Goal: Information Seeking & Learning: Learn about a topic

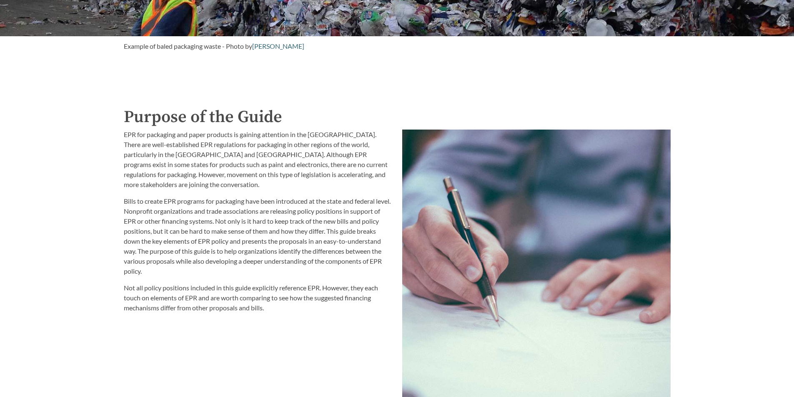
scroll to position [917, 0]
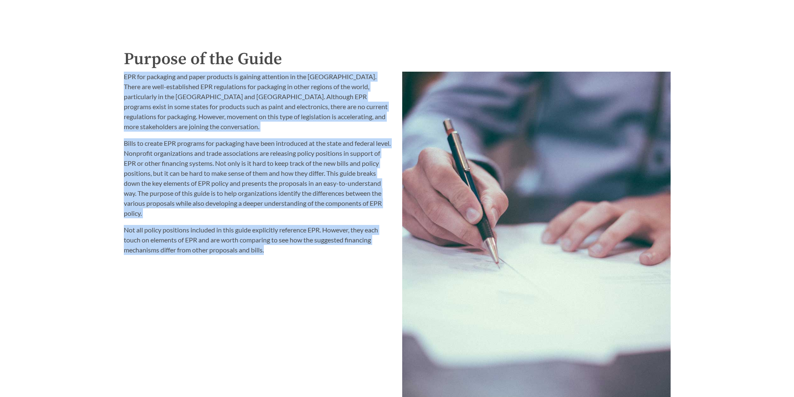
drag, startPoint x: 124, startPoint y: 76, endPoint x: 367, endPoint y: 254, distance: 300.9
click at [367, 254] on div "EPR for packaging and paper products is gaining attention in the United States.…" at bounding box center [258, 163] width 268 height 183
copy div "EPR for packaging and paper products is gaining attention in the United States.…"
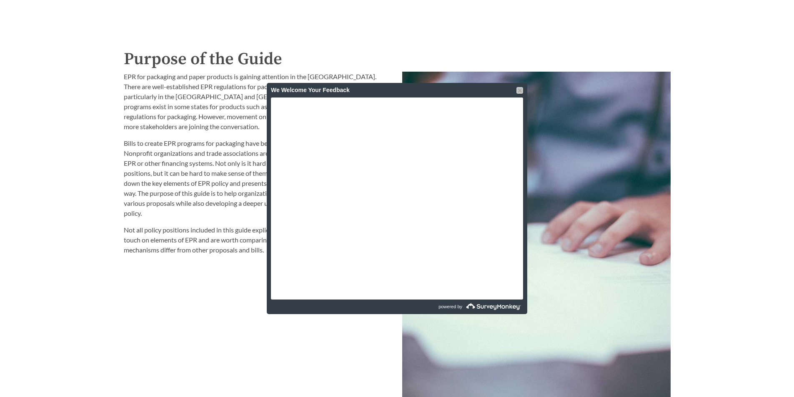
click at [521, 89] on div at bounding box center [519, 90] width 7 height 7
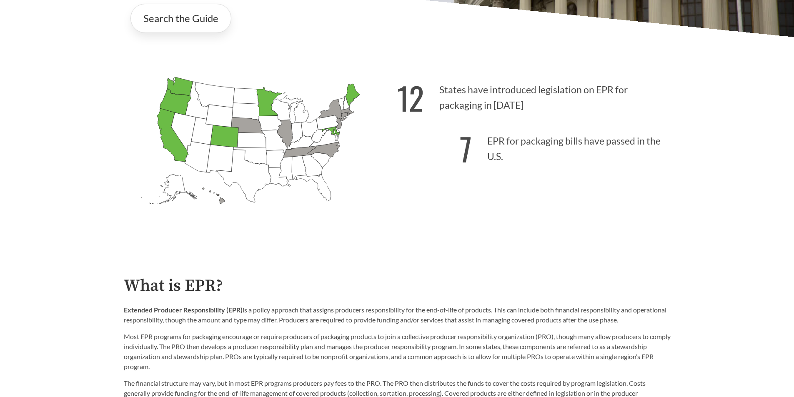
scroll to position [417, 0]
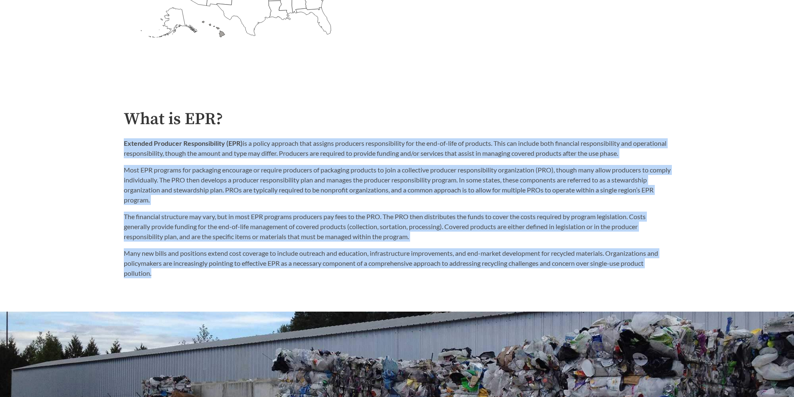
drag, startPoint x: 122, startPoint y: 144, endPoint x: 695, endPoint y: 270, distance: 587.2
copy div "Loremips Dolorsit Ametconsectetu (ADI) el s doeius temporin utla etdolor magnaa…"
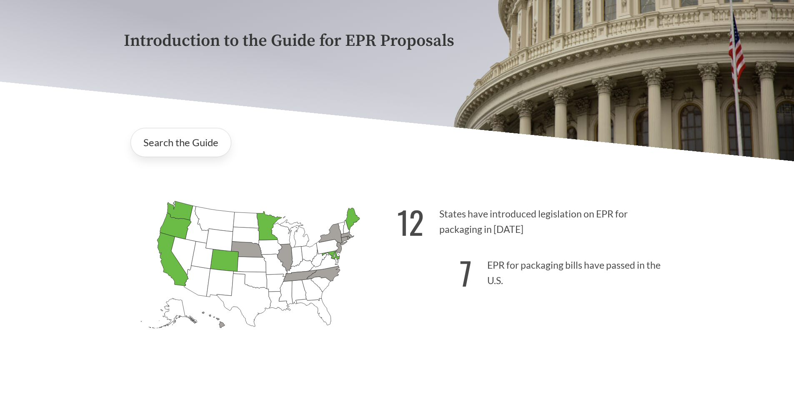
scroll to position [125, 0]
